Goal: Information Seeking & Learning: Learn about a topic

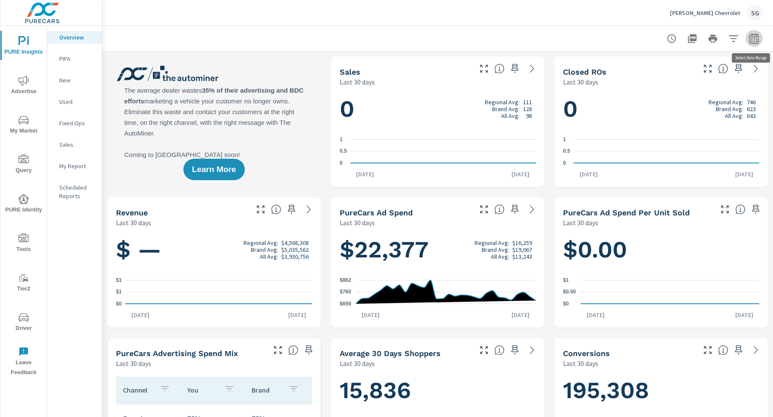
click at [755, 36] on icon "button" at bounding box center [754, 38] width 10 height 10
select select "Last 30 days"
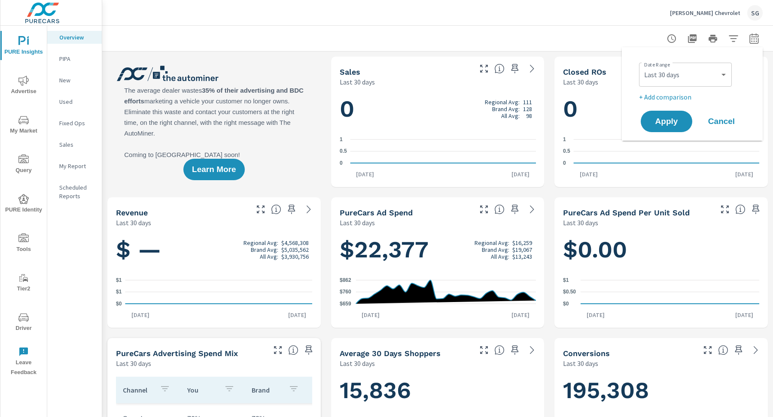
scroll to position [0, 0]
click at [672, 98] on p "+ Add comparison" at bounding box center [694, 97] width 110 height 10
select select "Previous period"
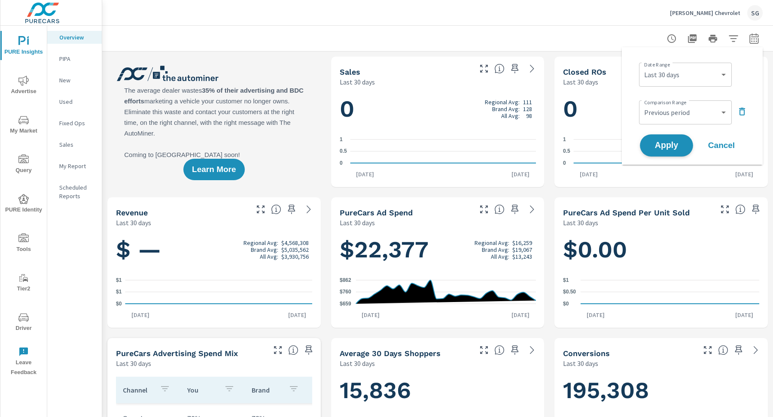
click at [669, 142] on span "Apply" at bounding box center [666, 146] width 35 height 8
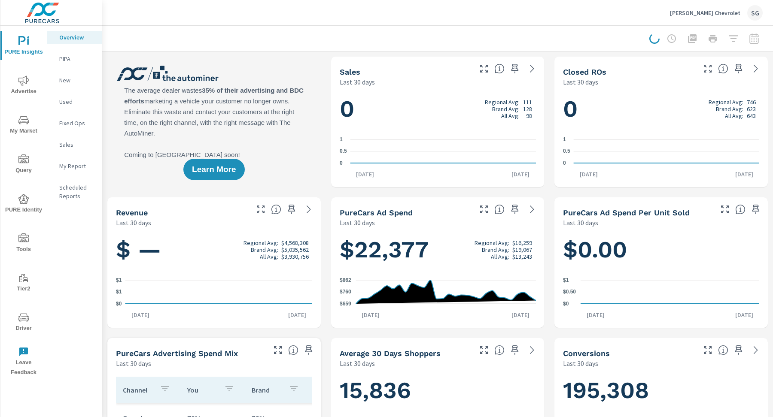
click at [11, 93] on span "Advertise" at bounding box center [23, 86] width 41 height 21
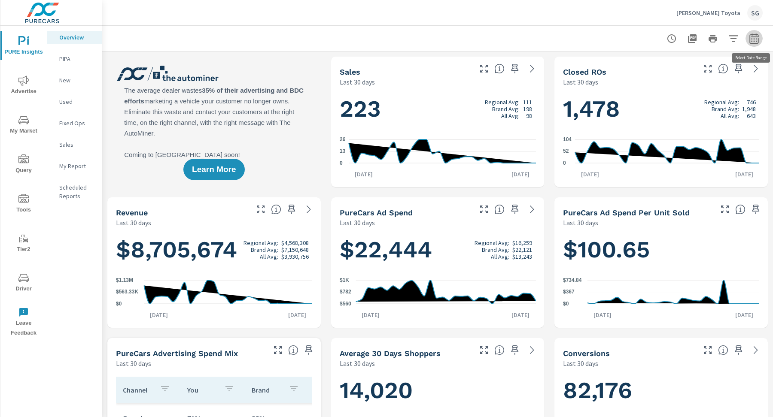
click at [760, 35] on button "button" at bounding box center [754, 38] width 17 height 17
select select "Last 30 days"
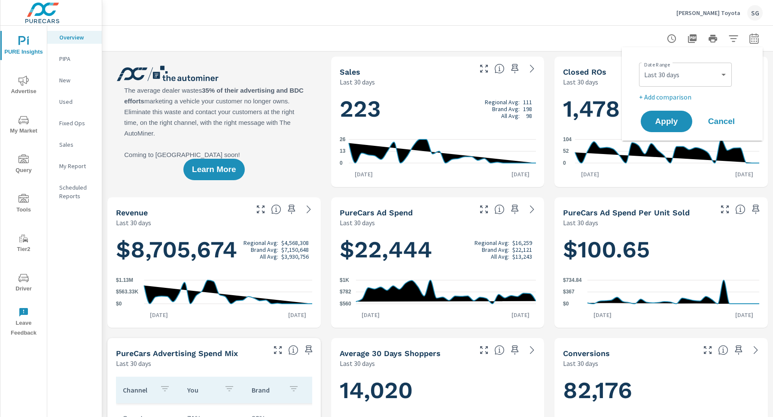
click at [665, 99] on p "+ Add comparison" at bounding box center [694, 97] width 110 height 10
select select "Previous period"
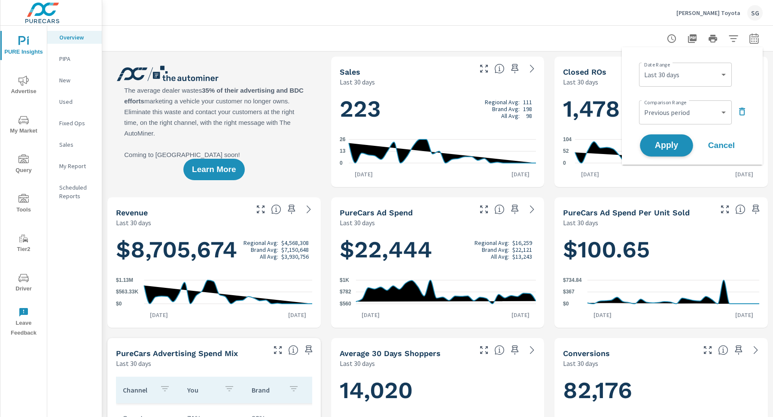
click at [664, 142] on span "Apply" at bounding box center [666, 146] width 35 height 8
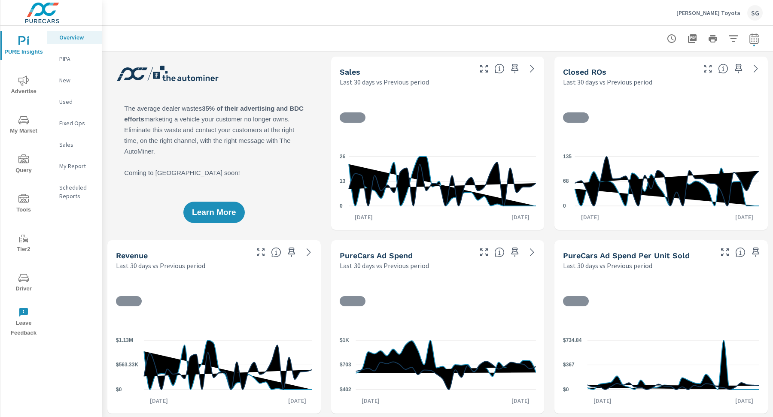
click at [34, 91] on span "Advertise" at bounding box center [23, 86] width 41 height 21
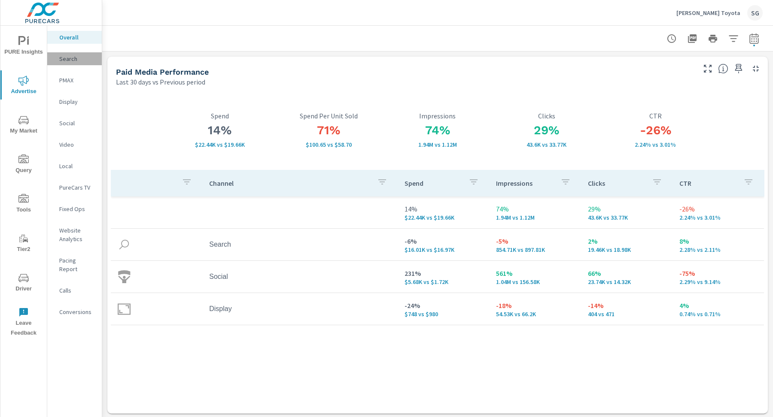
click at [71, 55] on p "Search" at bounding box center [77, 59] width 36 height 9
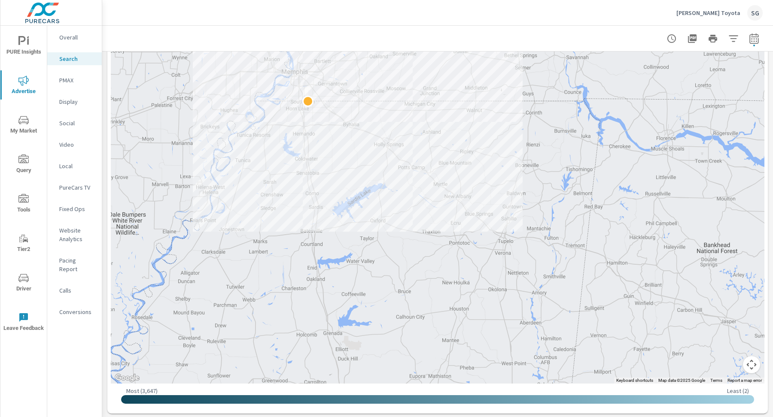
scroll to position [250, 0]
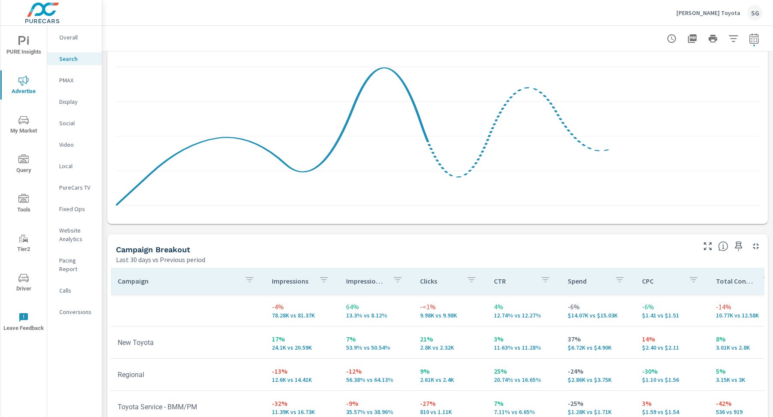
scroll to position [714, 0]
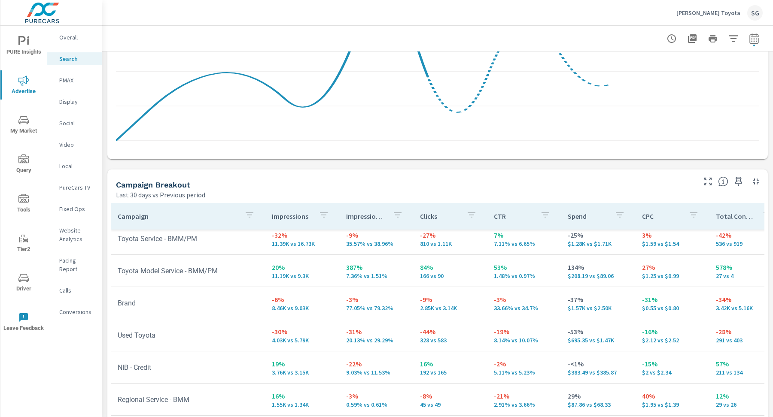
scroll to position [22, 0]
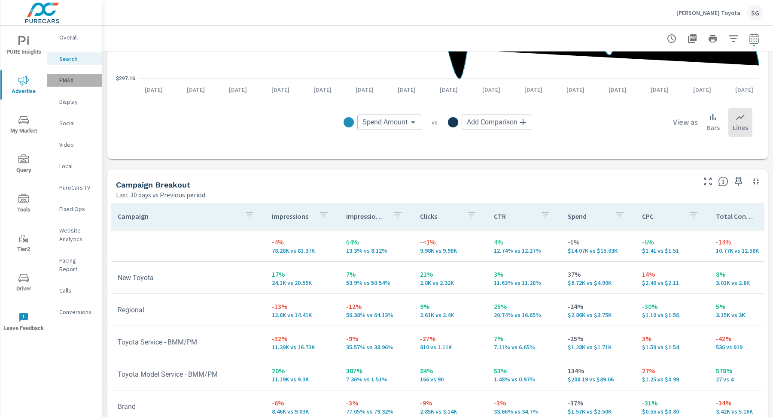
click at [71, 76] on p "PMAX" at bounding box center [77, 80] width 36 height 9
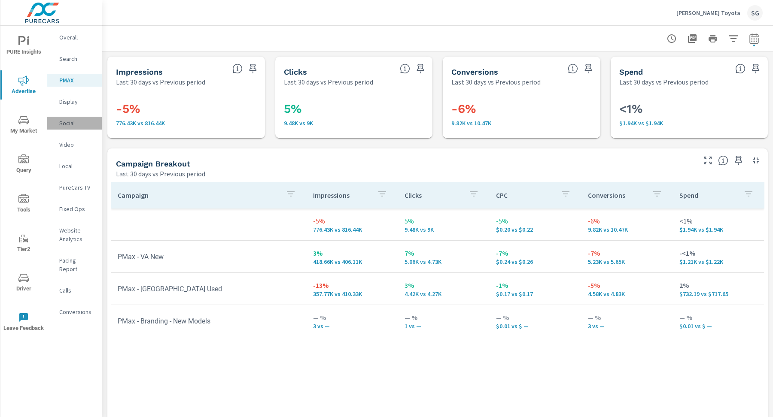
click at [70, 118] on div "Social" at bounding box center [74, 123] width 55 height 13
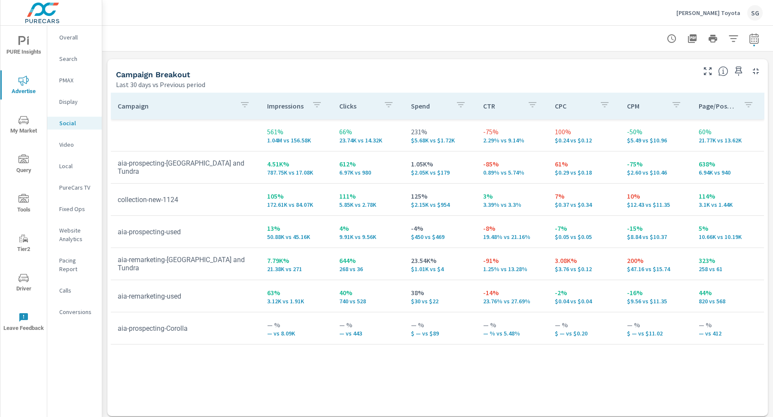
scroll to position [365, 0]
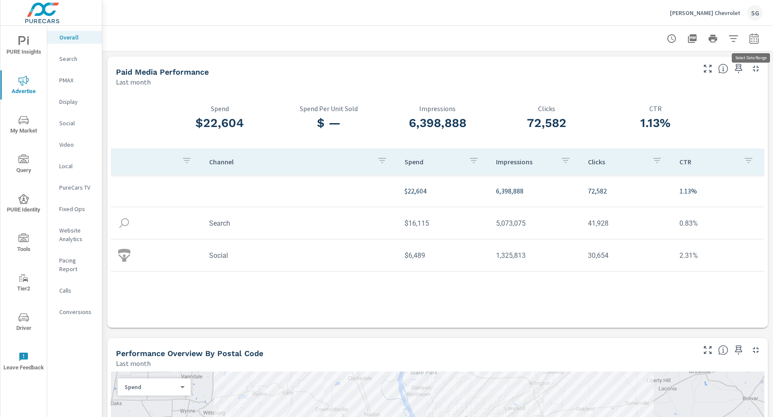
click at [761, 37] on button "button" at bounding box center [754, 38] width 17 height 17
select select "Last month"
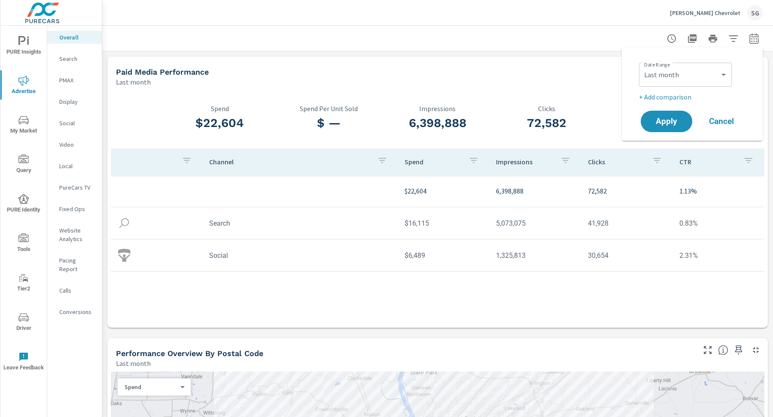
click at [685, 94] on p "+ Add comparison" at bounding box center [694, 97] width 110 height 10
select select "Previous period"
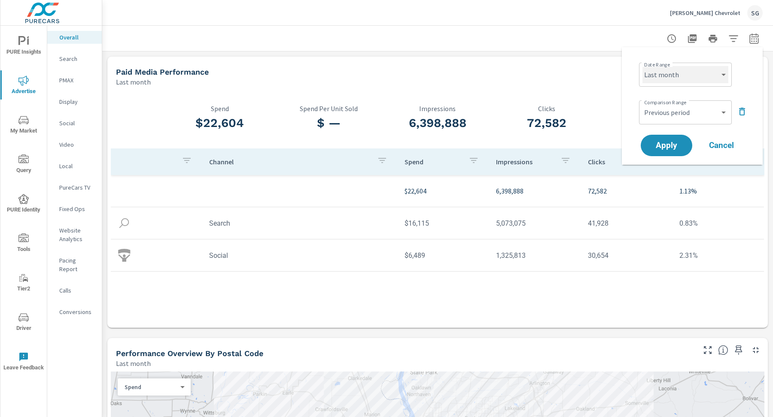
click at [688, 81] on select "Custom Yesterday Last week Last 7 days Last 14 days Last 30 days Last 45 days L…" at bounding box center [685, 74] width 86 height 17
select select "Last 30 days"
click at [676, 146] on span "Apply" at bounding box center [666, 146] width 35 height 8
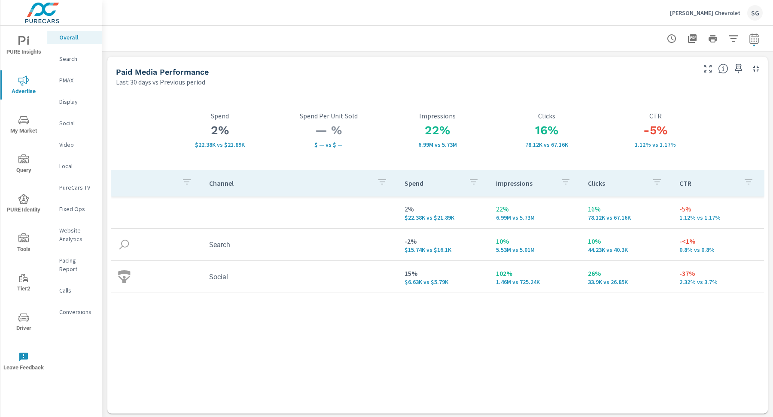
click at [60, 55] on p "Search" at bounding box center [77, 59] width 36 height 9
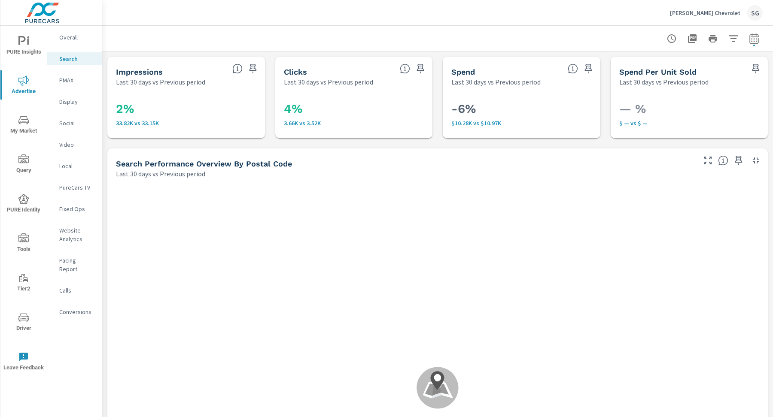
scroll to position [9, 0]
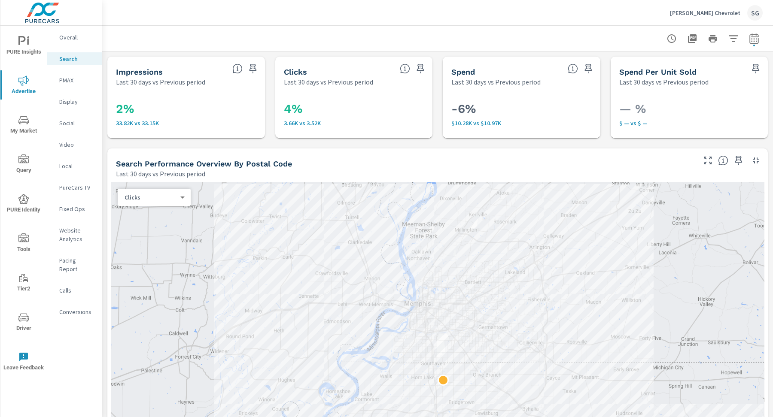
click at [198, 39] on div at bounding box center [438, 38] width 650 height 25
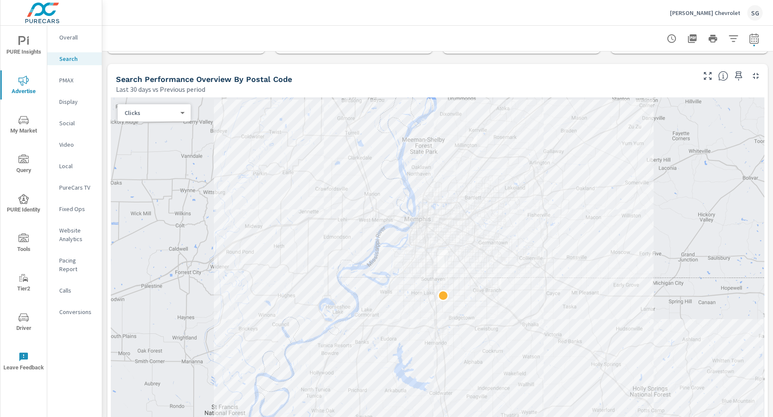
scroll to position [91, 0]
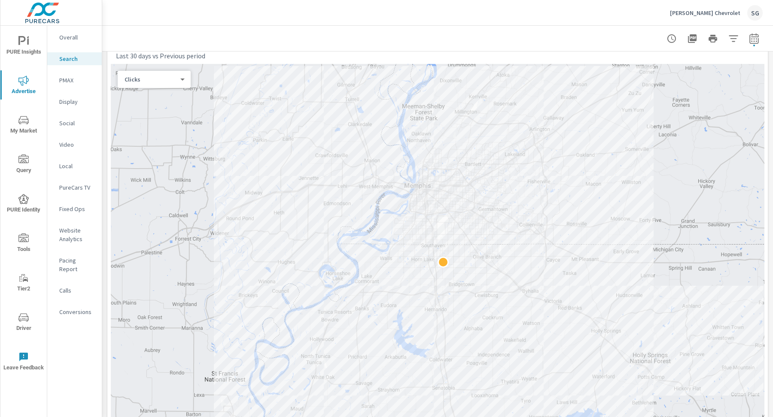
scroll to position [131, 0]
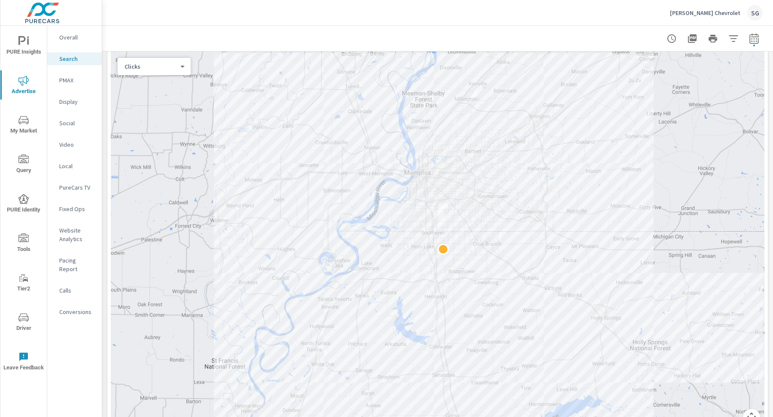
click at [568, 30] on div at bounding box center [438, 38] width 650 height 25
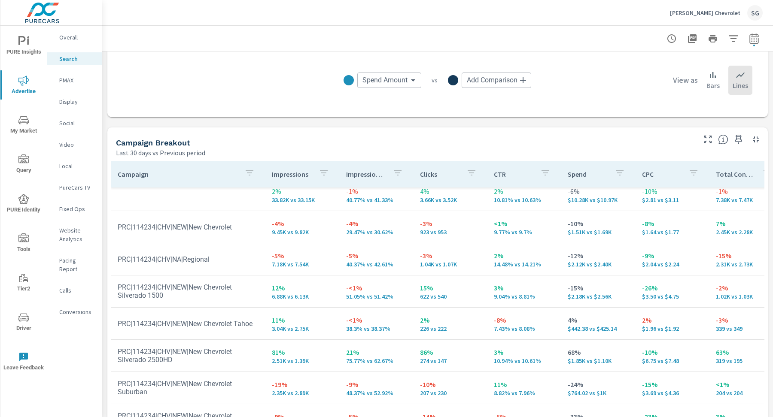
scroll to position [828, 0]
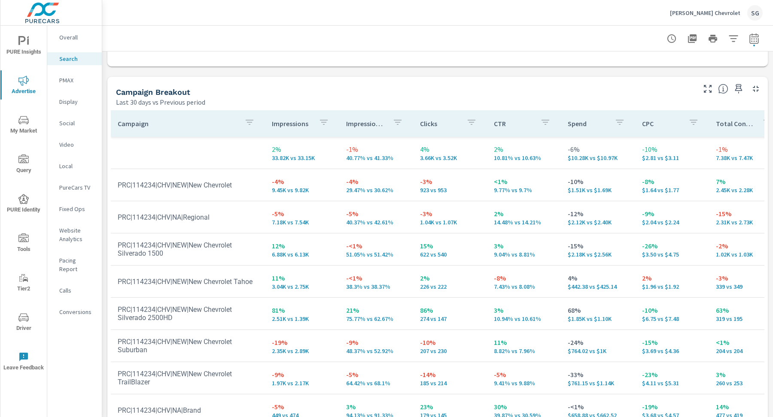
scroll to position [828, 0]
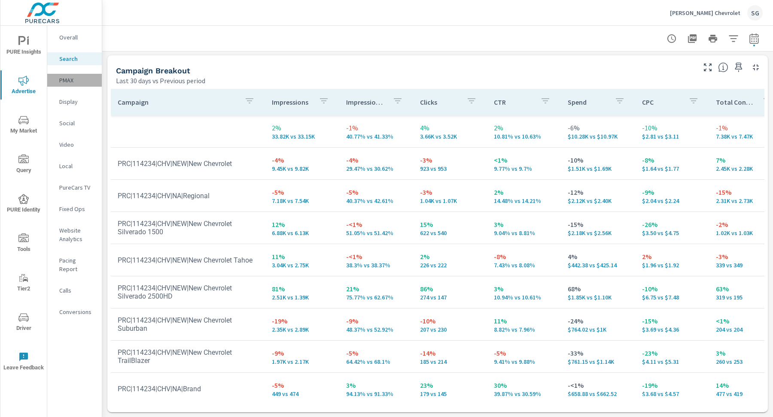
click at [61, 84] on p "PMAX" at bounding box center [77, 80] width 36 height 9
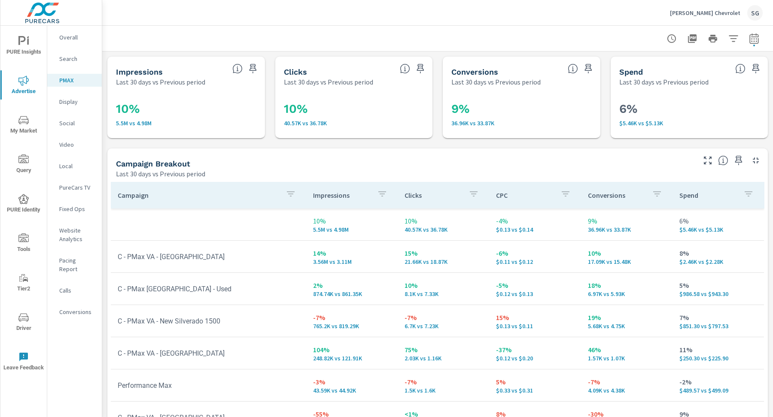
click at [217, 143] on div "Impressions Last 30 days vs Previous period 10% 5.5M vs 4.98M Clicks Last 30 da…" at bounding box center [437, 282] width 671 height 460
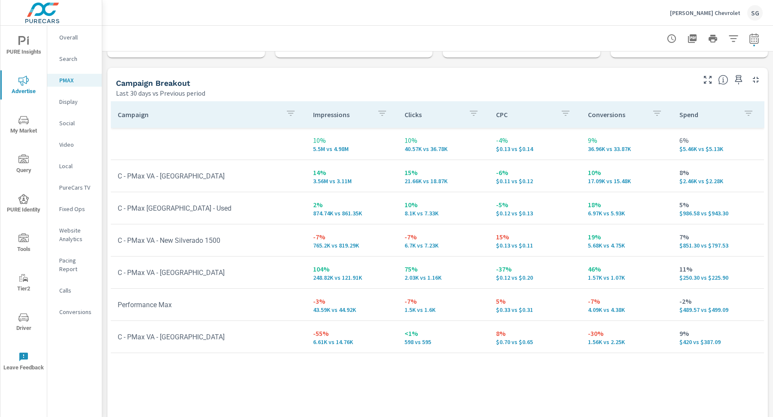
scroll to position [93, 0]
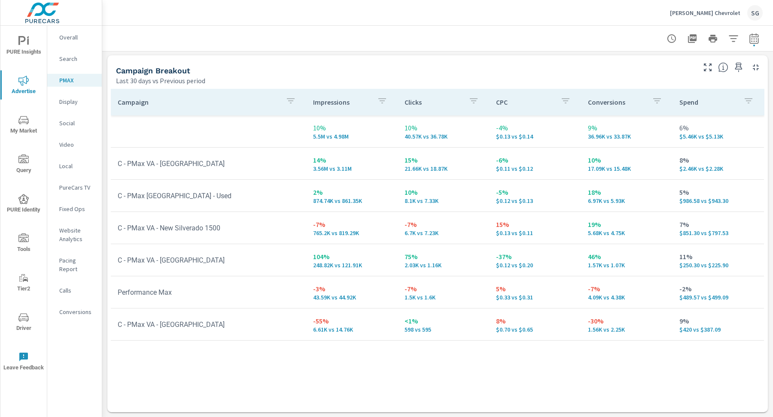
click at [70, 127] on p "Social" at bounding box center [77, 123] width 36 height 9
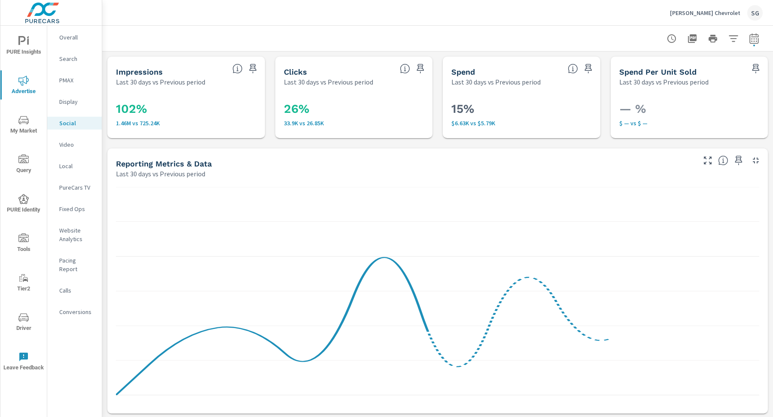
click at [122, 140] on div "Impressions Last 30 days vs Previous period 102% 1.46M vs 725.24K Clicks Last 3…" at bounding box center [437, 419] width 671 height 735
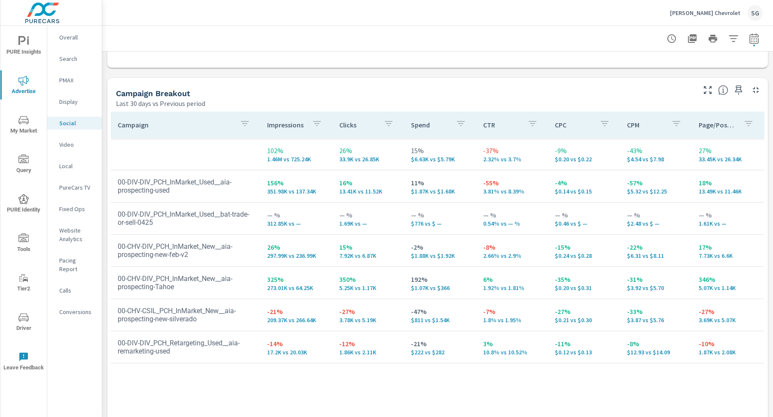
scroll to position [347, 0]
